Goal: Use online tool/utility: Use online tool/utility

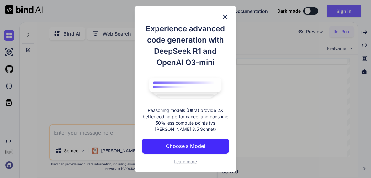
click at [248, 42] on div "Experience advanced code generation with DeepSeek R1 and OpenAI O3-mini Reasoni…" at bounding box center [185, 89] width 371 height 178
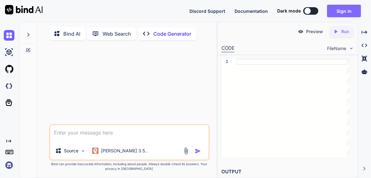
click at [342, 13] on button "Sign in" at bounding box center [344, 11] width 34 height 13
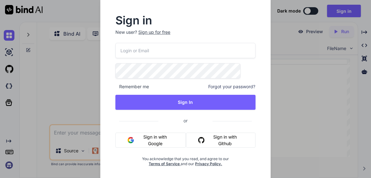
click at [163, 148] on button "Sign in with Google" at bounding box center [150, 140] width 71 height 15
click at [160, 148] on button "Sign in with Google" at bounding box center [150, 140] width 71 height 15
click at [157, 133] on button "Sign in with Google" at bounding box center [150, 140] width 71 height 15
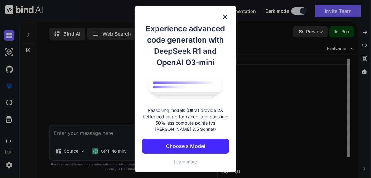
click at [184, 150] on p "Choose a Model" at bounding box center [185, 147] width 39 height 8
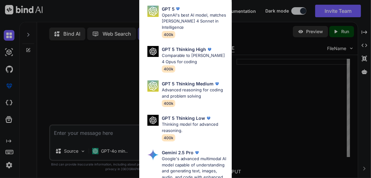
click at [256, 83] on div "Ultra Models GPT 5 OpenAI's best AI model, matches [PERSON_NAME] 4 Sonnet in In…" at bounding box center [185, 89] width 371 height 178
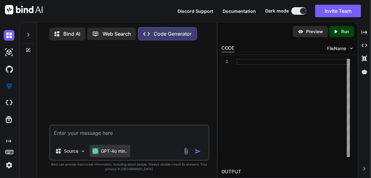
click at [128, 155] on p "GPT-4o min.." at bounding box center [114, 151] width 27 height 6
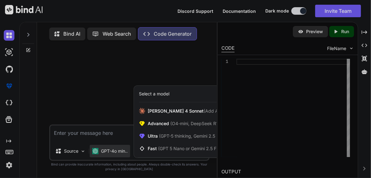
click at [149, 163] on div at bounding box center [185, 89] width 371 height 178
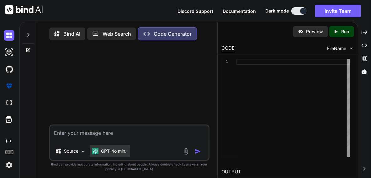
click at [128, 155] on p "GPT-4o min.." at bounding box center [114, 151] width 27 height 6
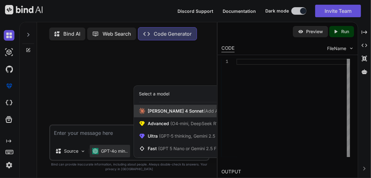
click at [186, 111] on span "[PERSON_NAME] 4 Sonnet (Add API Key)" at bounding box center [190, 111] width 85 height 6
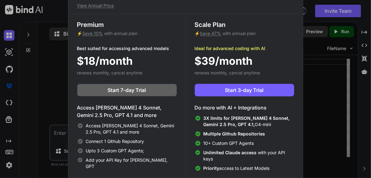
click at [331, 117] on div "Upgrade to access Advanced AI & Integrations View Annual Price Premium ⚡ Save 1…" at bounding box center [185, 89] width 371 height 178
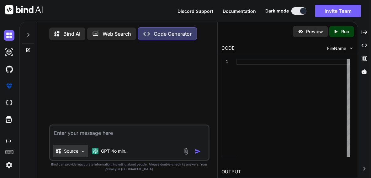
click at [86, 154] on img at bounding box center [82, 151] width 5 height 5
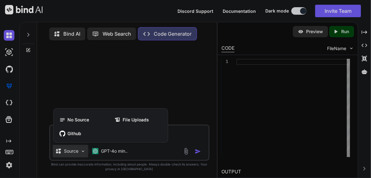
click at [96, 163] on div at bounding box center [185, 89] width 371 height 178
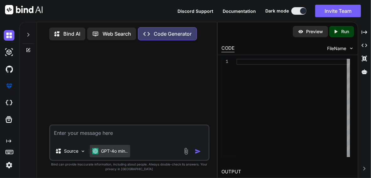
click at [128, 155] on p "GPT-4o min.." at bounding box center [114, 151] width 27 height 6
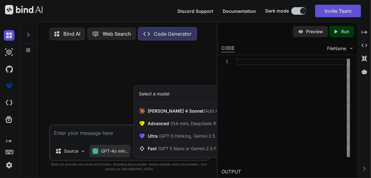
click at [365, 42] on div at bounding box center [185, 89] width 371 height 178
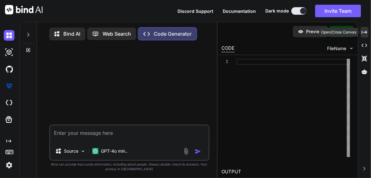
click at [364, 34] on icon at bounding box center [364, 31] width 6 height 3
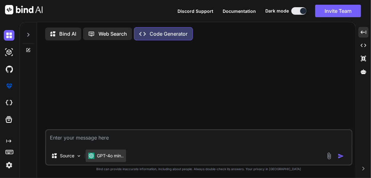
click at [123, 159] on p "GPT-4o min.." at bounding box center [110, 156] width 27 height 6
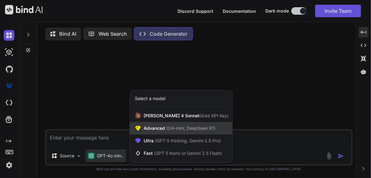
click at [176, 132] on span "Advanced (O4-mini, DeepSeek R1)" at bounding box center [180, 128] width 72 height 6
type textarea "x"
